Goal: Task Accomplishment & Management: Manage account settings

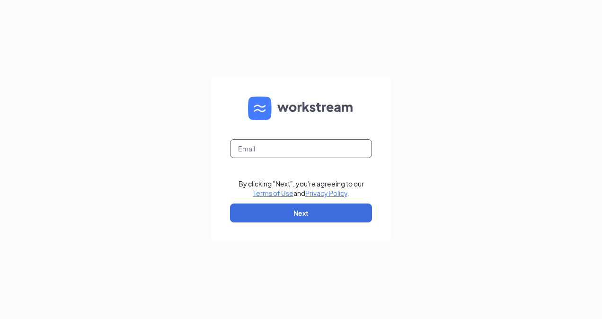
click at [288, 150] on input "text" at bounding box center [301, 148] width 142 height 19
type input "[EMAIL_ADDRESS][DOMAIN_NAME]"
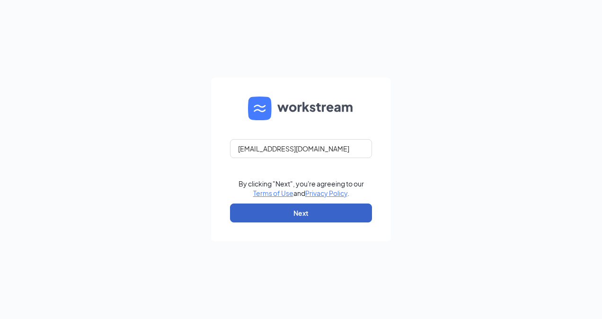
click at [301, 215] on button "Next" at bounding box center [301, 212] width 142 height 19
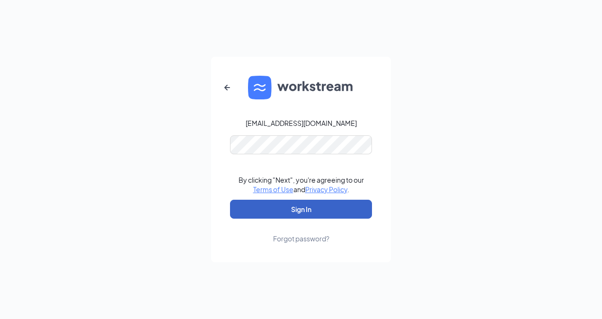
click at [299, 203] on button "Sign In" at bounding box center [301, 209] width 142 height 19
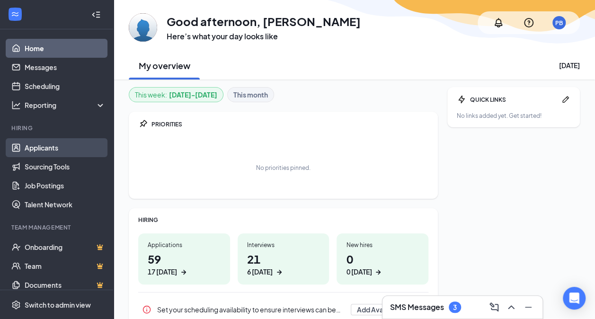
click at [49, 149] on link "Applicants" at bounding box center [65, 147] width 81 height 19
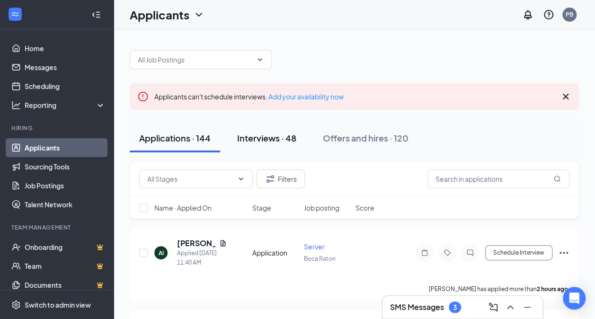
click at [272, 139] on div "Interviews · 48" at bounding box center [266, 138] width 59 height 12
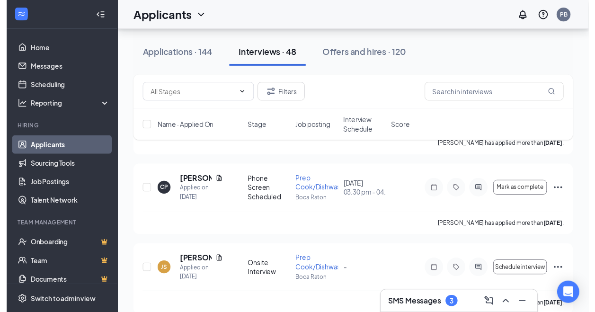
scroll to position [1047, 0]
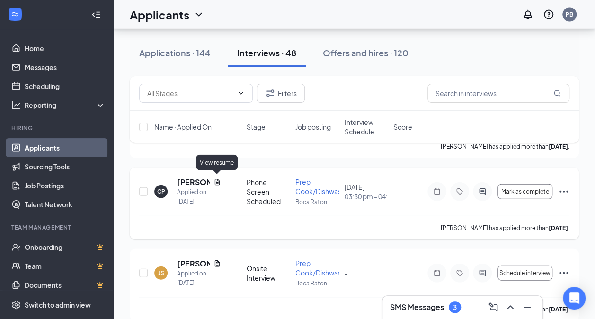
click at [217, 182] on icon "Document" at bounding box center [217, 182] width 8 height 8
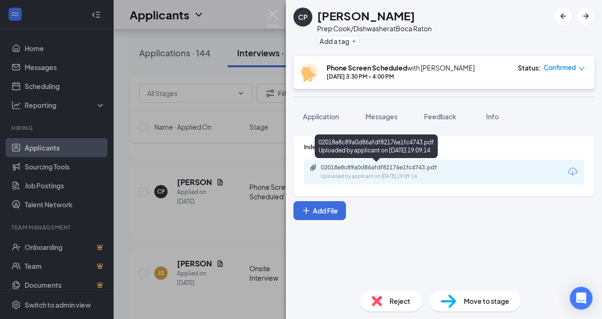
click at [409, 169] on div "02018e8c89a0d86afdf82176e1fc4743.pdf" at bounding box center [387, 168] width 132 height 8
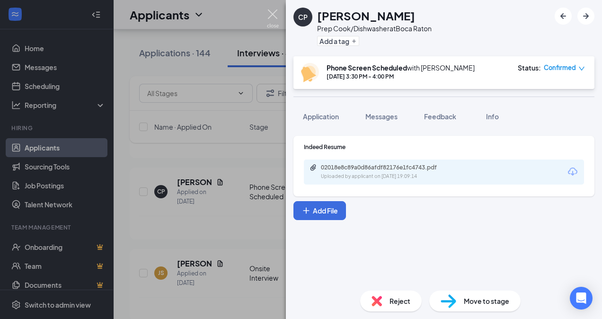
click at [274, 22] on img at bounding box center [273, 18] width 12 height 18
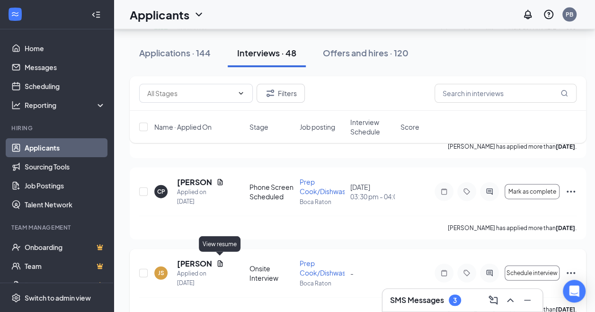
click at [220, 260] on icon "Document" at bounding box center [219, 263] width 5 height 6
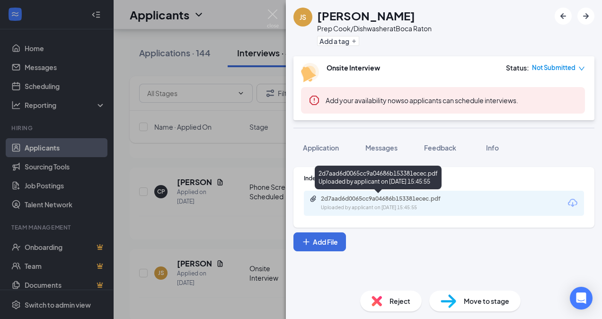
click at [371, 203] on div "2d7aad6d0065cc9a04686b153381ecec.pdf Uploaded by applicant on [DATE] 15:45:55" at bounding box center [385, 203] width 153 height 17
click at [350, 198] on div "2d7aad6d0065cc9a04686b153381ecec.pdf" at bounding box center [387, 199] width 132 height 8
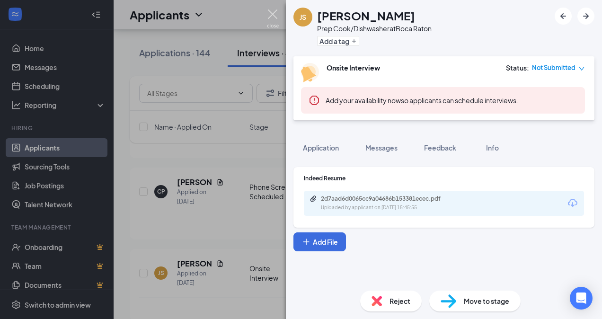
click at [273, 16] on img at bounding box center [273, 18] width 12 height 18
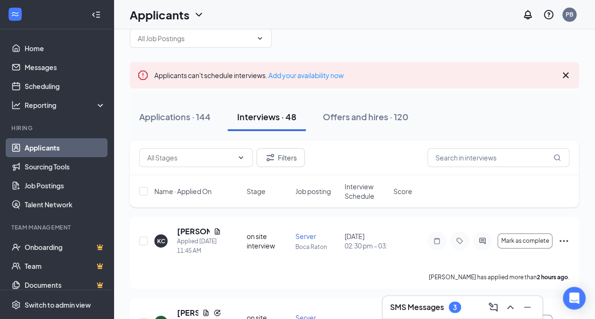
scroll to position [6, 0]
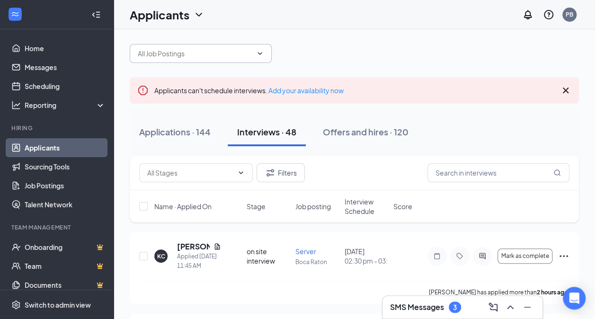
click at [260, 51] on icon "ChevronDown" at bounding box center [260, 54] width 8 height 8
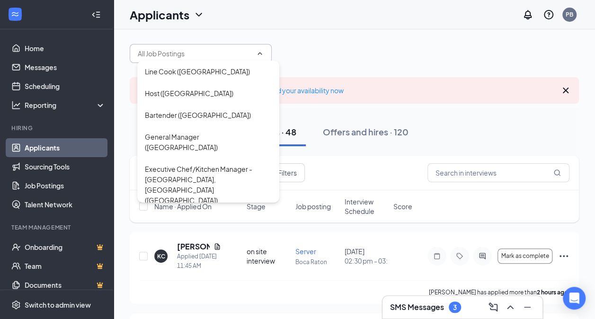
click at [180, 217] on div "Prep Cook/Dishwasher ([GEOGRAPHIC_DATA])" at bounding box center [208, 227] width 127 height 21
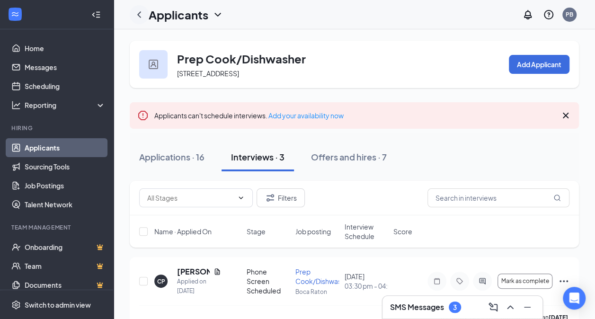
click at [138, 15] on icon "ChevronLeft" at bounding box center [139, 14] width 4 height 6
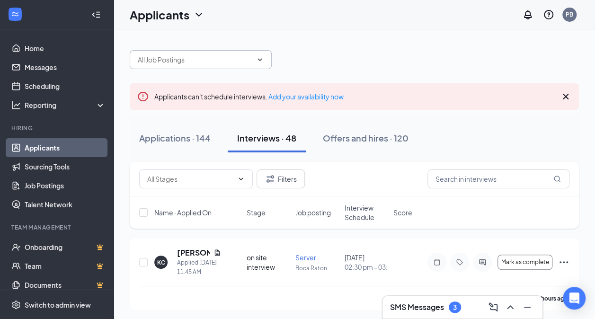
click at [260, 59] on icon "ChevronDown" at bounding box center [260, 60] width 8 height 8
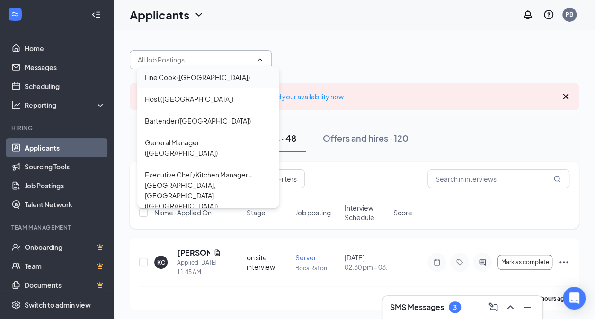
click at [217, 80] on div "Line Cook ([GEOGRAPHIC_DATA])" at bounding box center [197, 77] width 105 height 10
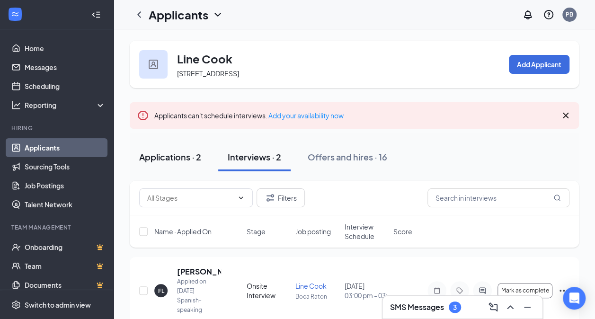
click at [158, 156] on div "Applications · 2" at bounding box center [170, 157] width 62 height 12
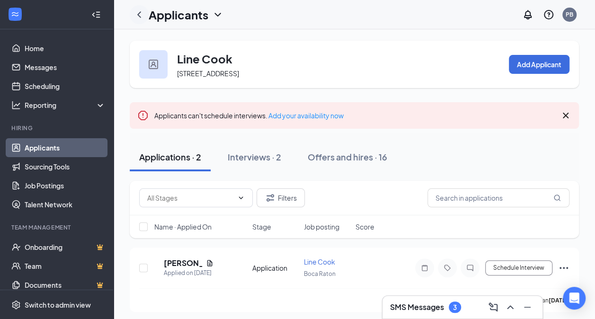
click at [139, 16] on icon "ChevronLeft" at bounding box center [139, 14] width 4 height 6
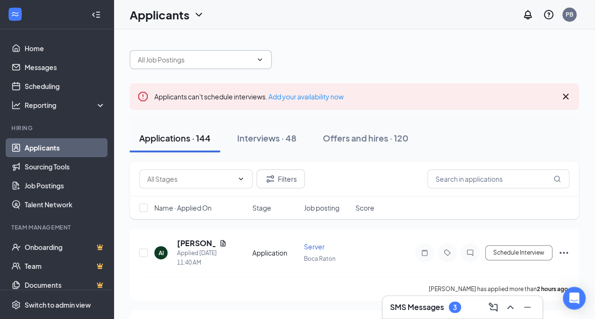
click at [262, 60] on icon "ChevronDown" at bounding box center [260, 60] width 8 height 8
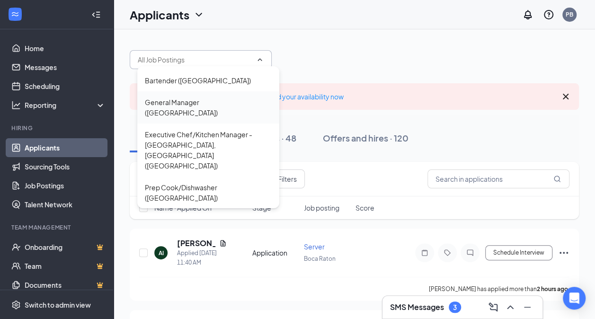
scroll to position [41, 0]
click at [214, 182] on div "Prep Cook/Dishwasher ([GEOGRAPHIC_DATA])" at bounding box center [208, 192] width 127 height 21
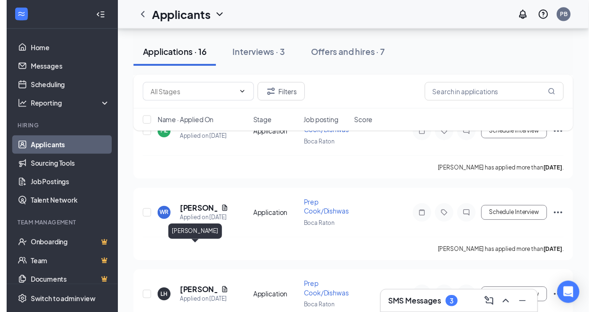
scroll to position [1083, 0]
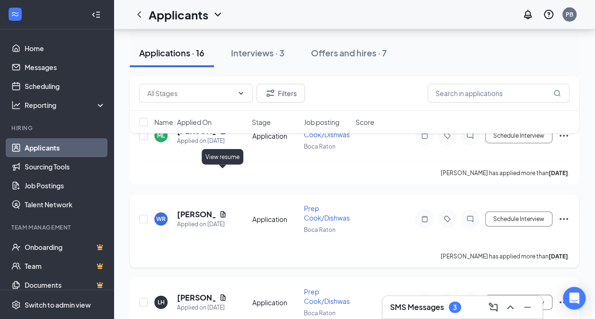
click at [225, 211] on icon "Document" at bounding box center [222, 214] width 5 height 6
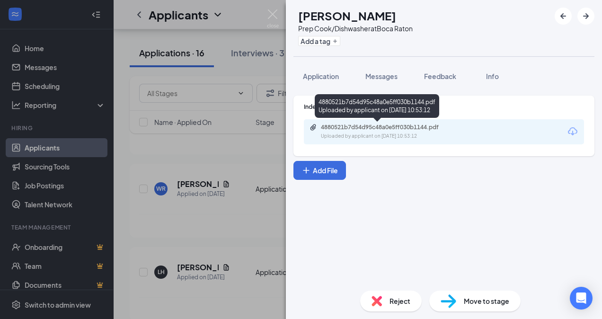
click at [355, 131] on div "4880521b7d54d95c48a0e5ff030b1144.pdf" at bounding box center [387, 127] width 132 height 8
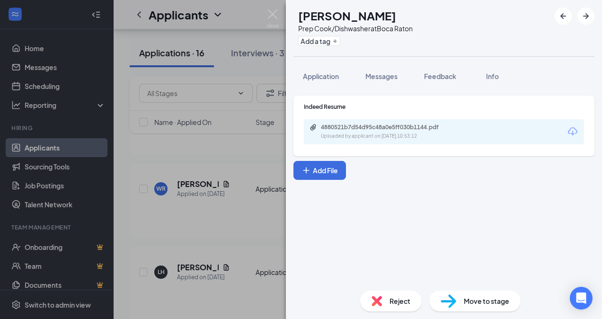
click at [264, 16] on div "WR [PERSON_NAME] Prep Cook/Dishwasher at [GEOGRAPHIC_DATA] Add a tag Applicatio…" at bounding box center [301, 159] width 602 height 319
